Goal: Task Accomplishment & Management: Manage account settings

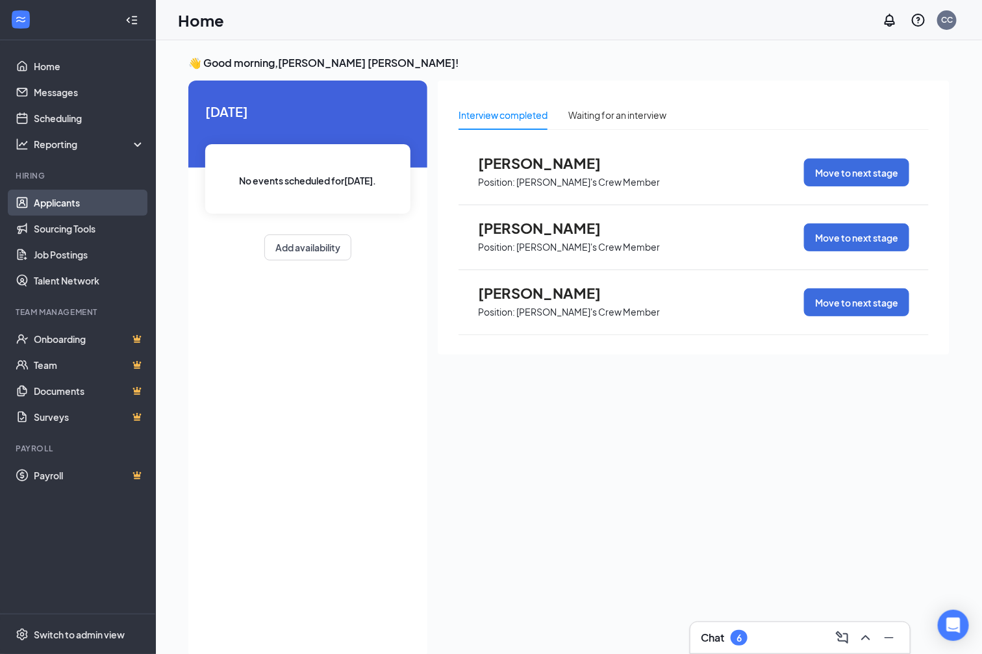
click at [92, 199] on link "Applicants" at bounding box center [89, 203] width 111 height 26
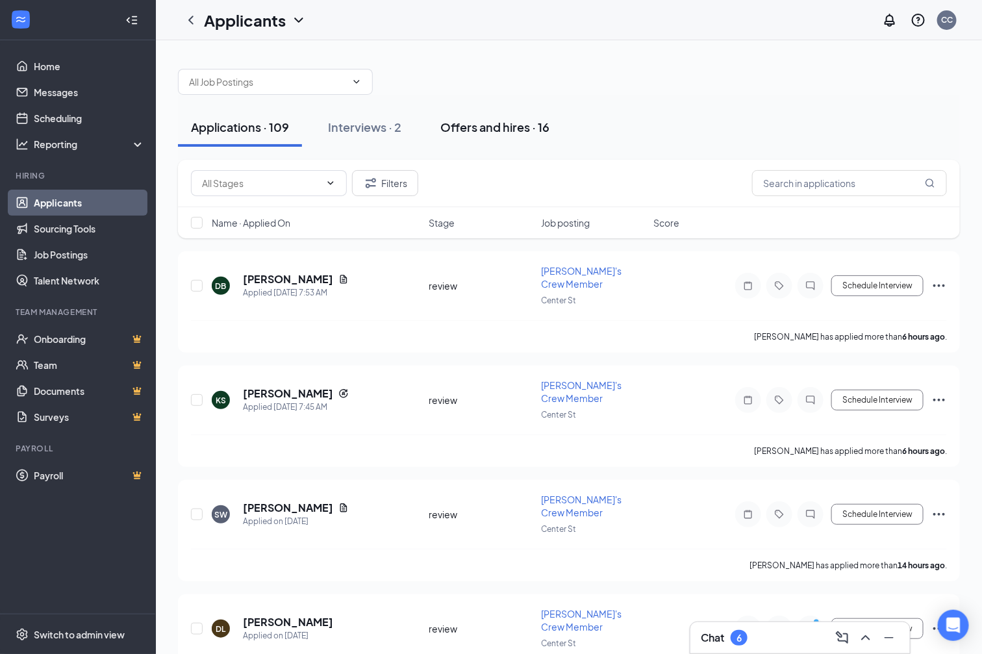
click at [460, 128] on div "Offers and hires · 16" at bounding box center [494, 127] width 109 height 16
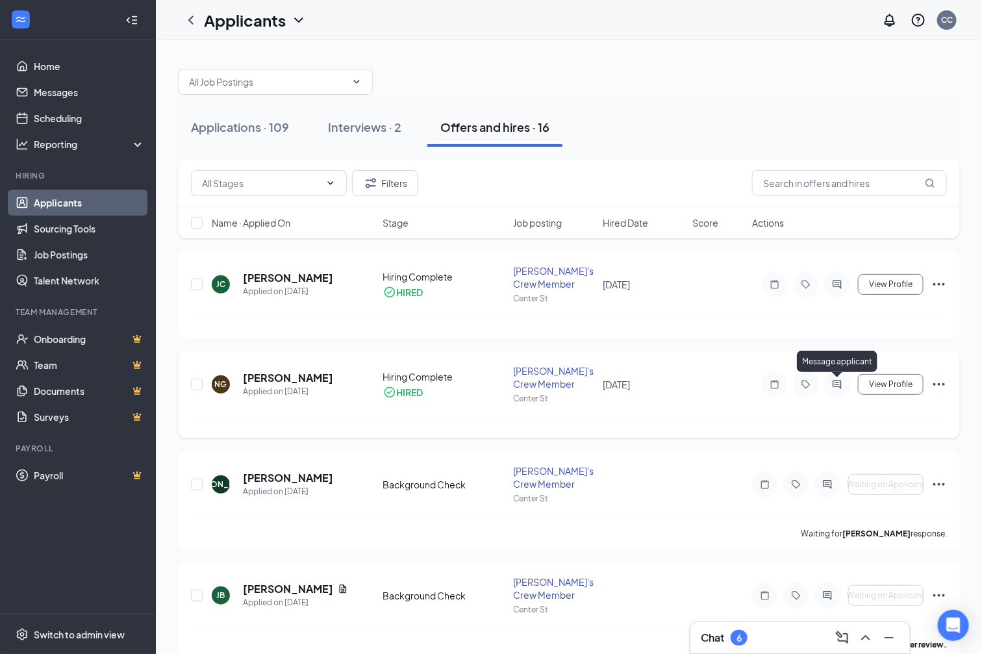
click at [835, 383] on icon "ActiveChat" at bounding box center [836, 384] width 8 height 8
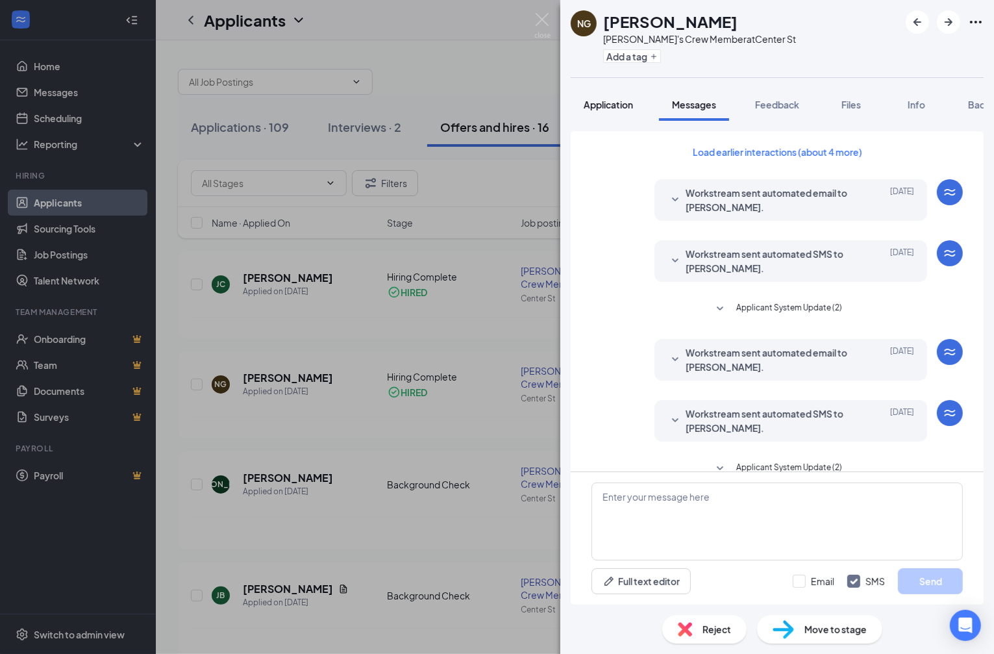
scroll to position [143, 0]
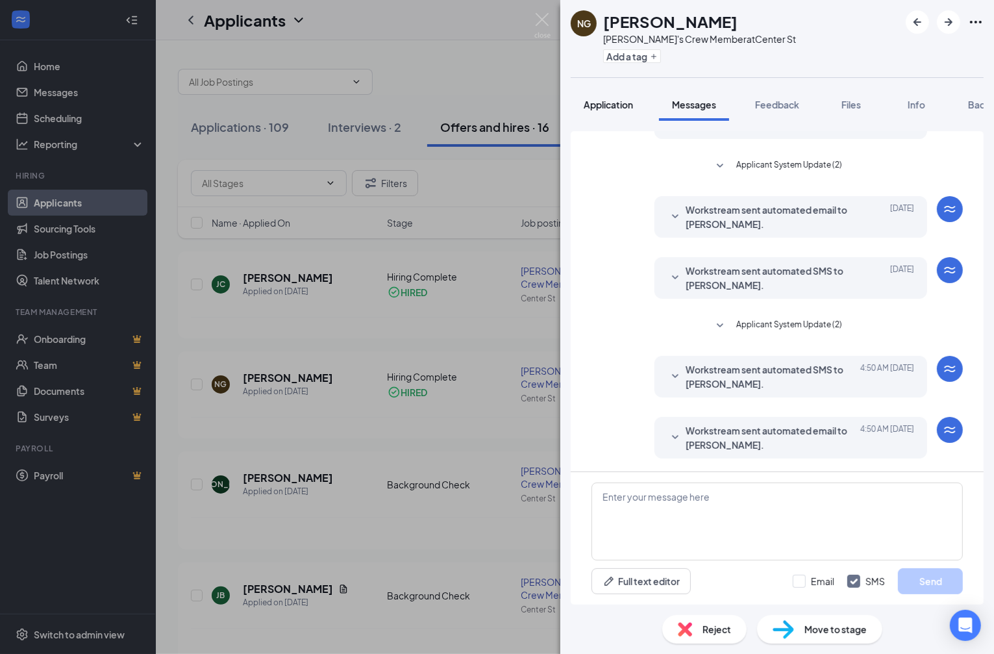
click at [598, 101] on span "Application" at bounding box center [608, 105] width 49 height 12
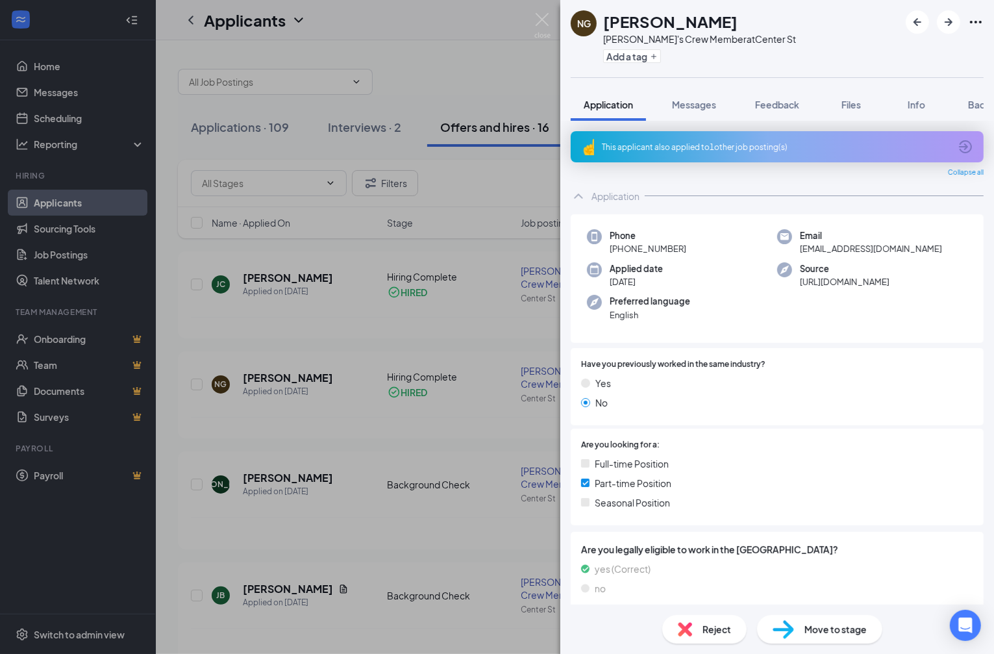
click at [475, 328] on div "NG [PERSON_NAME] [PERSON_NAME]'s Crew Member at Center St Add a tag Application…" at bounding box center [497, 327] width 994 height 654
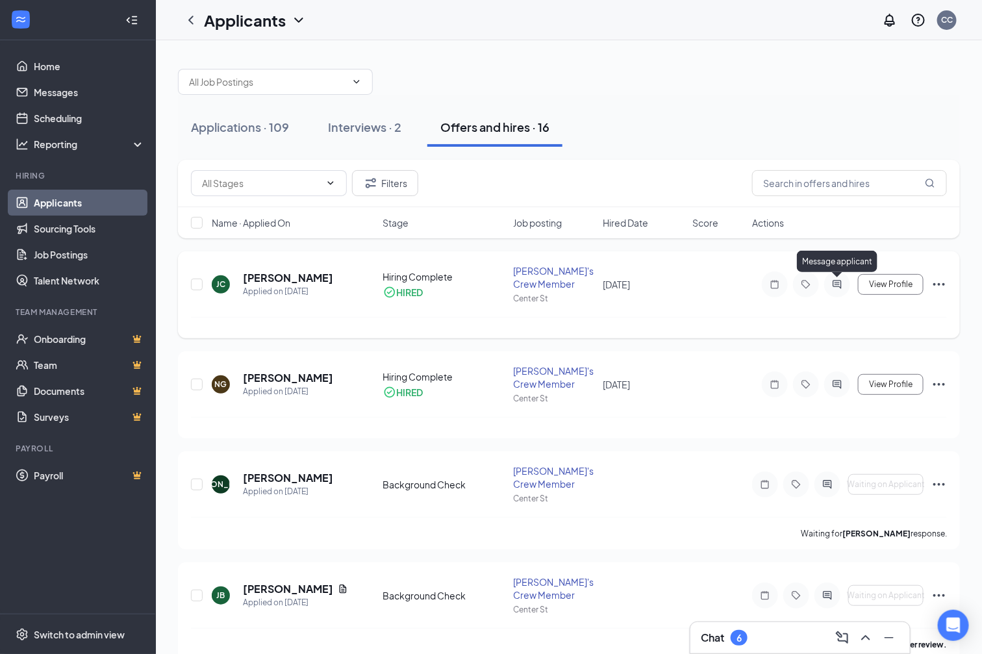
click at [838, 284] on icon "ActiveChat" at bounding box center [836, 284] width 8 height 8
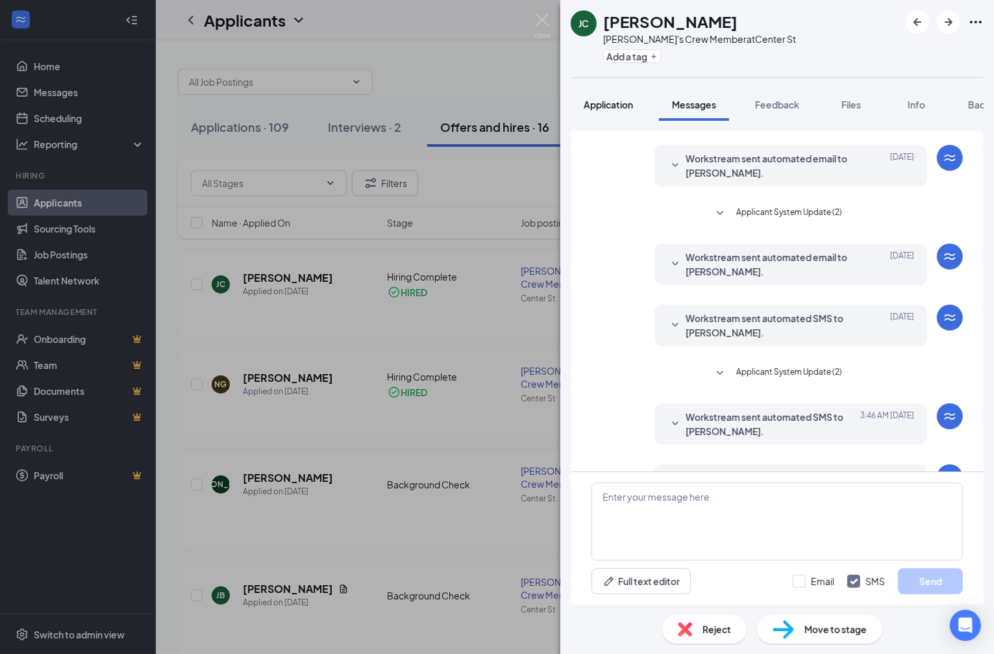
scroll to position [143, 0]
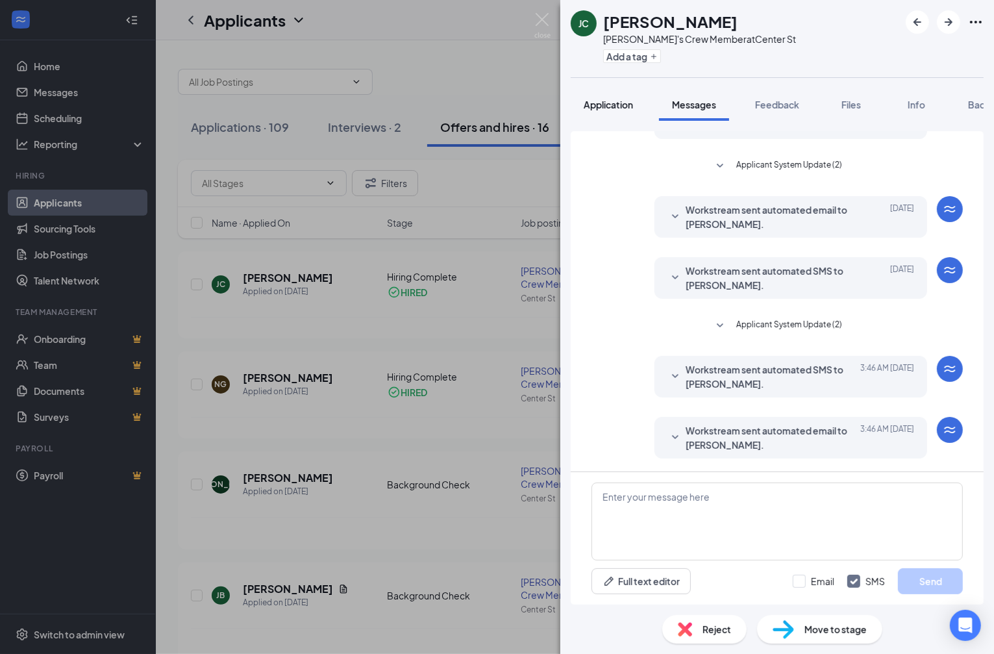
click at [609, 107] on span "Application" at bounding box center [608, 105] width 49 height 12
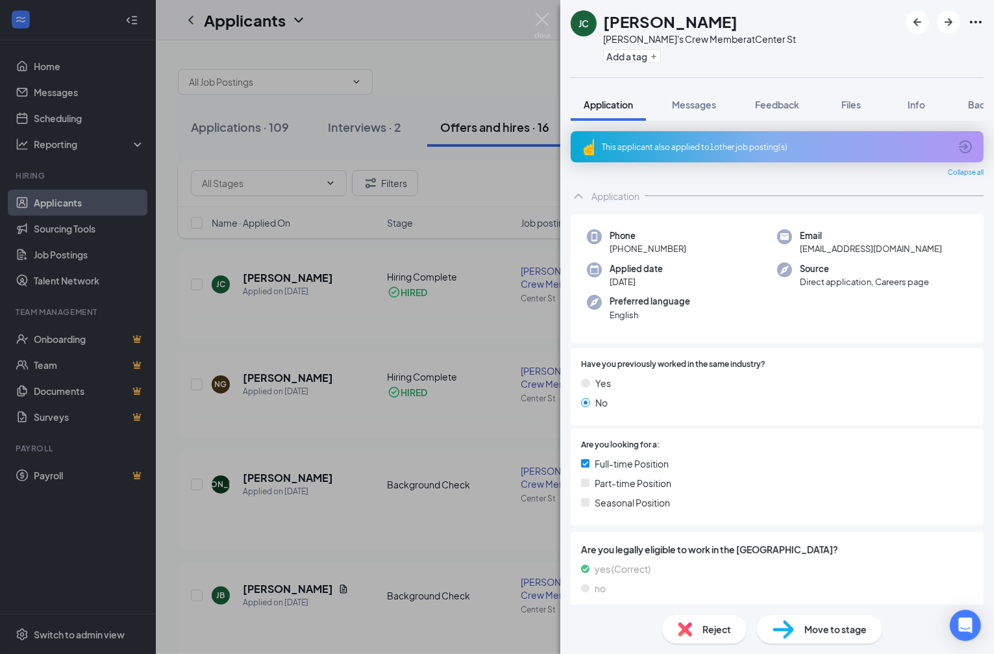
click at [361, 339] on div "[PERSON_NAME] Wendy's Crew Member at Center St Add a tag Application Messages F…" at bounding box center [497, 327] width 994 height 654
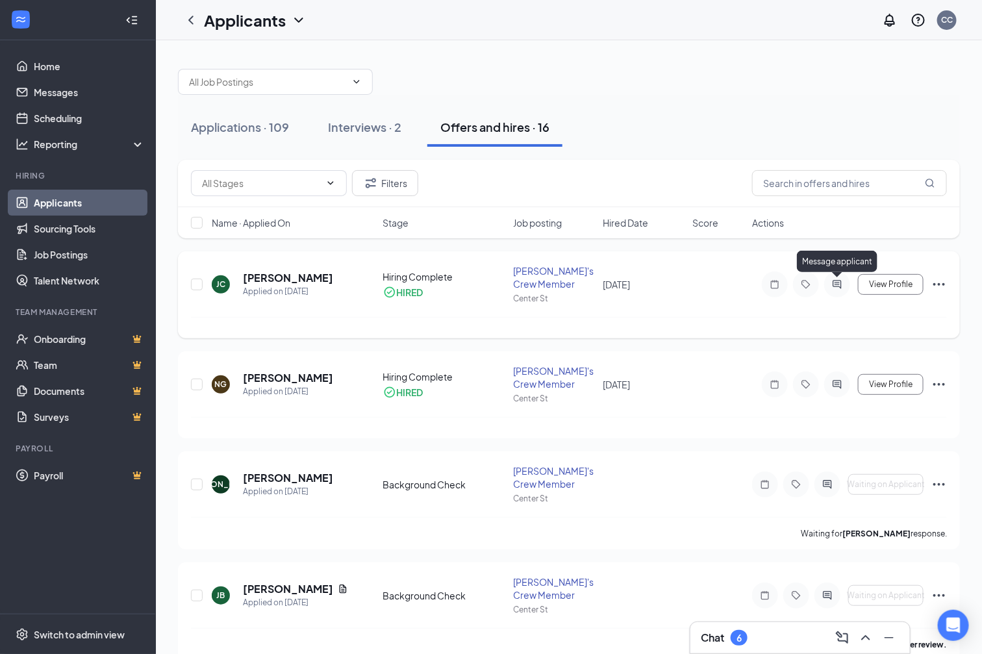
click at [839, 287] on icon "ActiveChat" at bounding box center [837, 284] width 16 height 10
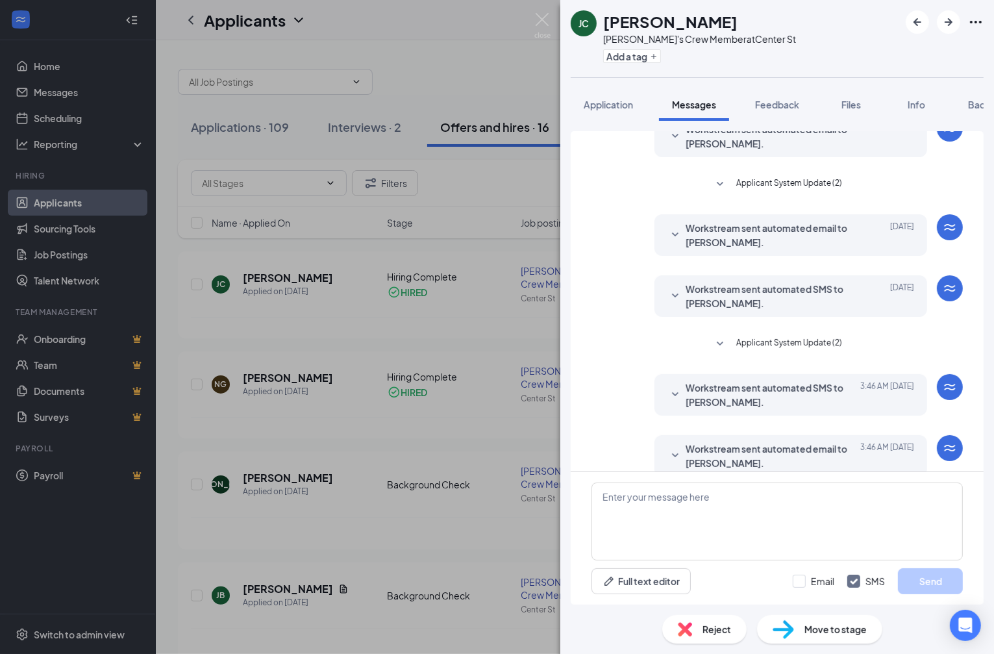
scroll to position [143, 0]
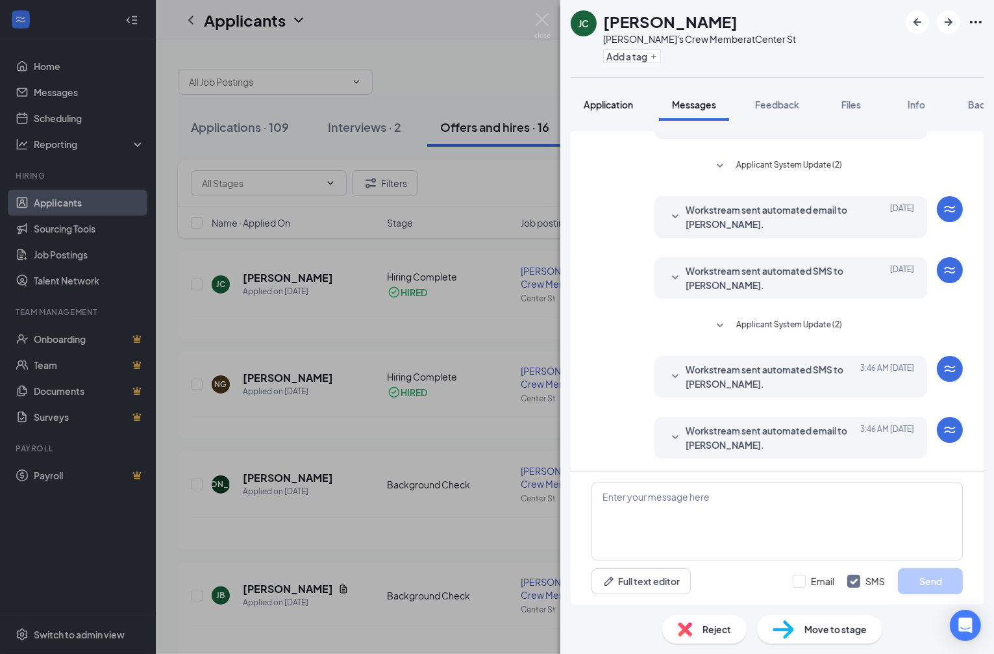
click at [596, 107] on span "Application" at bounding box center [608, 105] width 49 height 12
